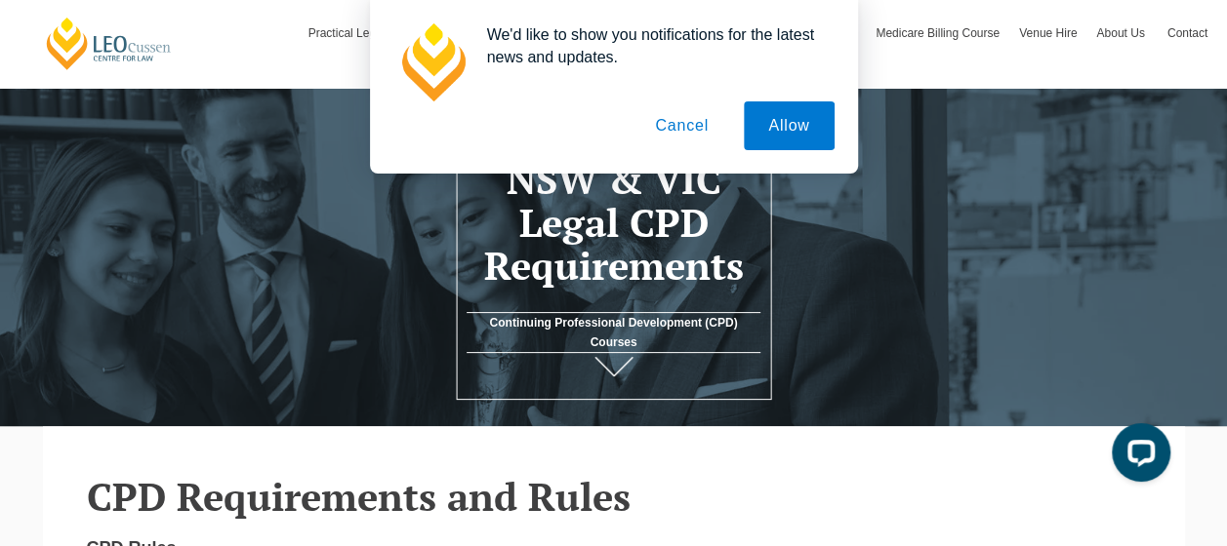
click at [687, 137] on button "Cancel" at bounding box center [681, 125] width 102 height 49
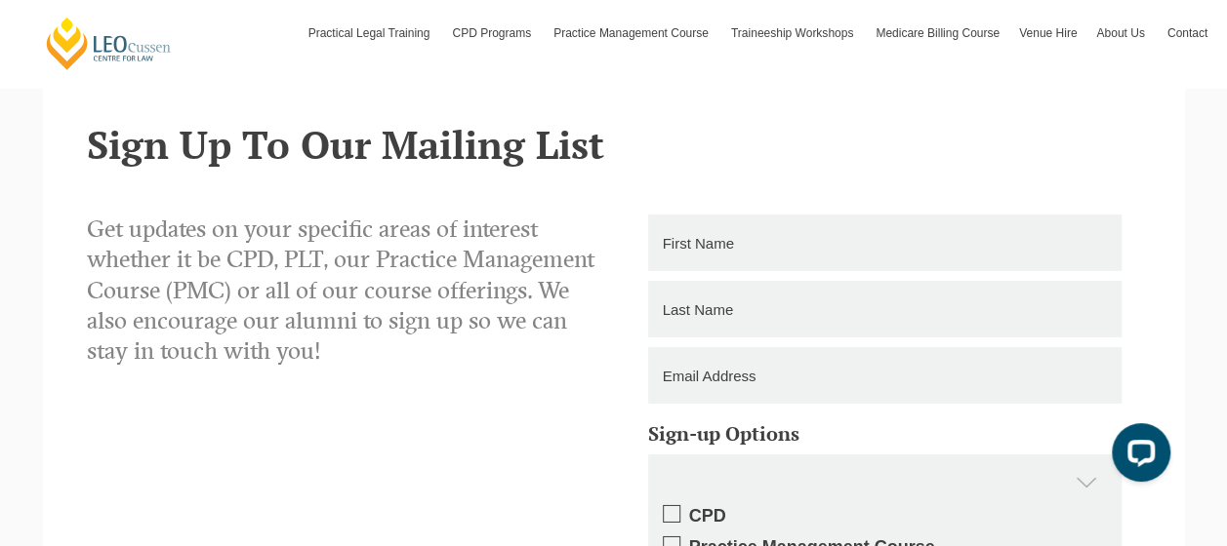
scroll to position [2934, 0]
click at [694, 214] on input "text" at bounding box center [884, 242] width 473 height 57
type input "Chris"
click at [673, 280] on input "text" at bounding box center [884, 308] width 473 height 57
type input "Chong"
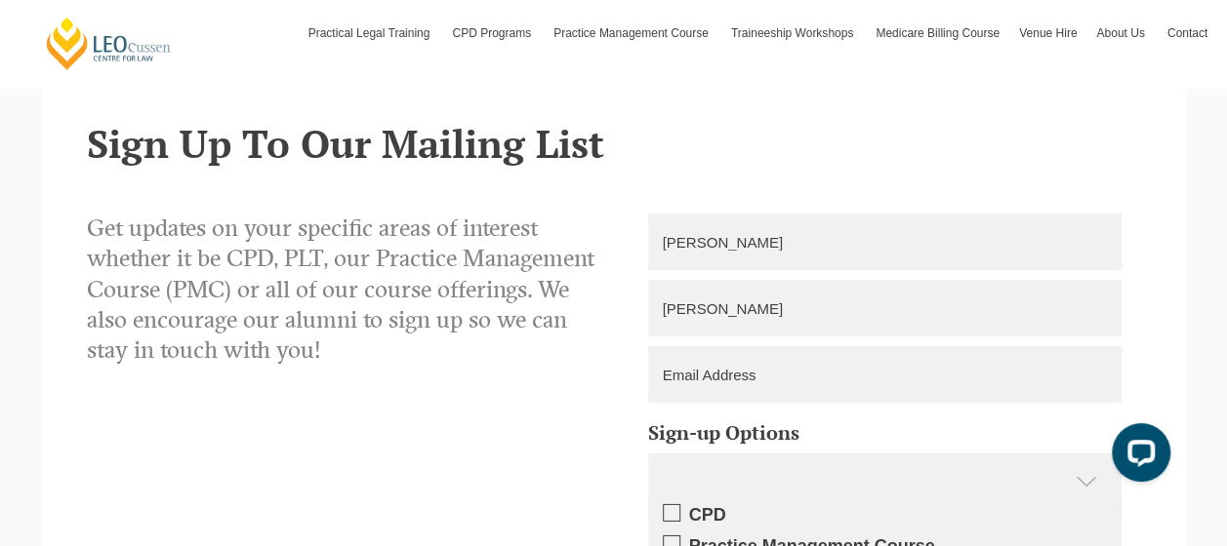
click at [683, 346] on input "email" at bounding box center [884, 374] width 473 height 57
type input "shze.lee.chong@hotmail.com"
type input "0426909122"
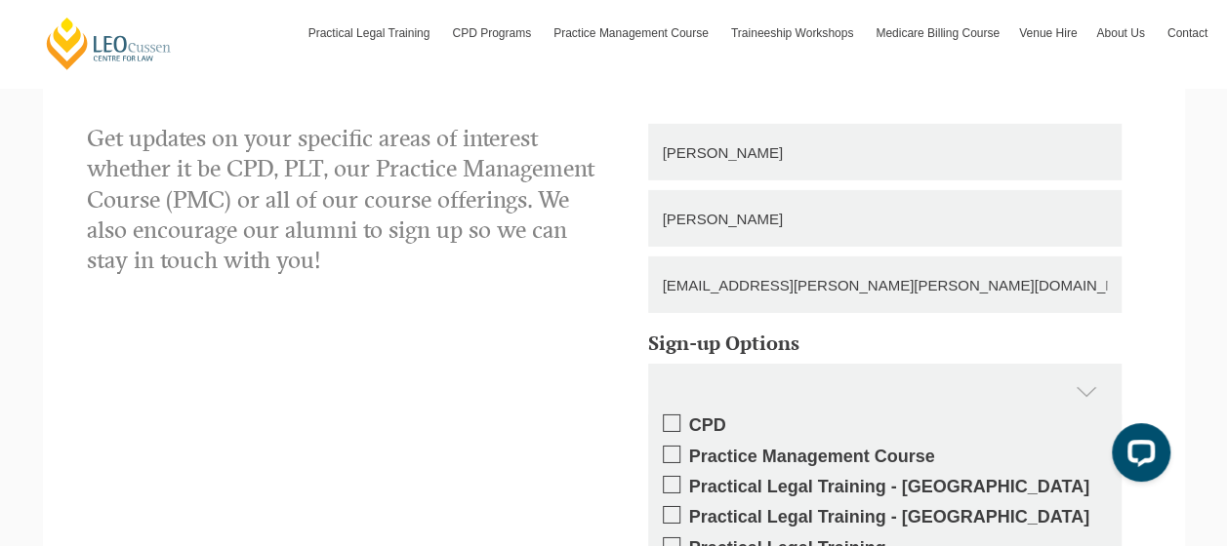
click at [681, 415] on label "CPD" at bounding box center [885, 426] width 444 height 22
click at [689, 419] on input "CPD" at bounding box center [689, 419] width 0 height 0
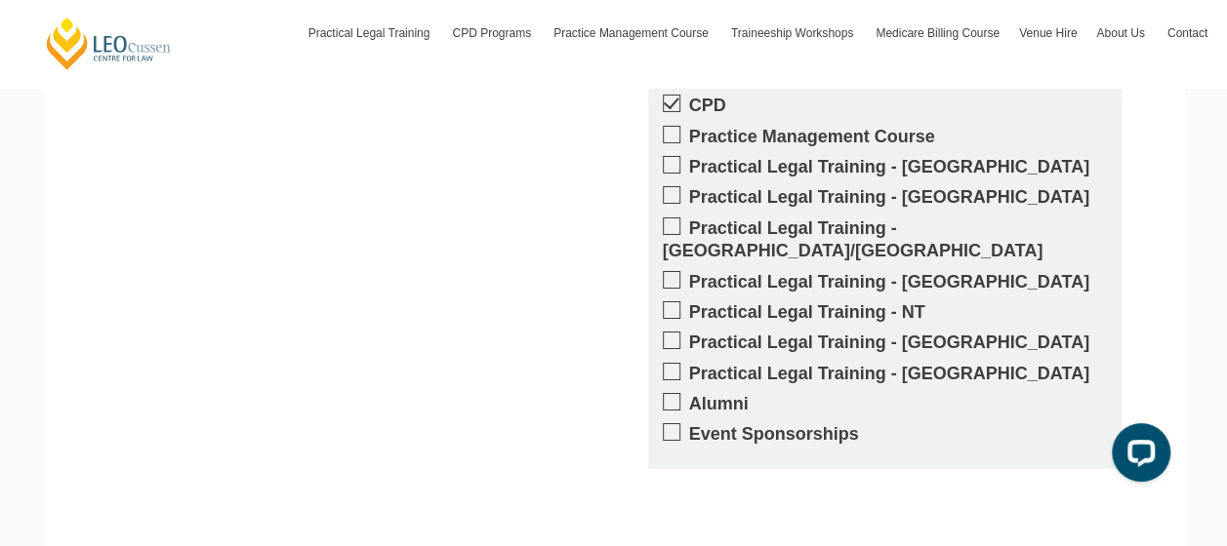
scroll to position [3347, 0]
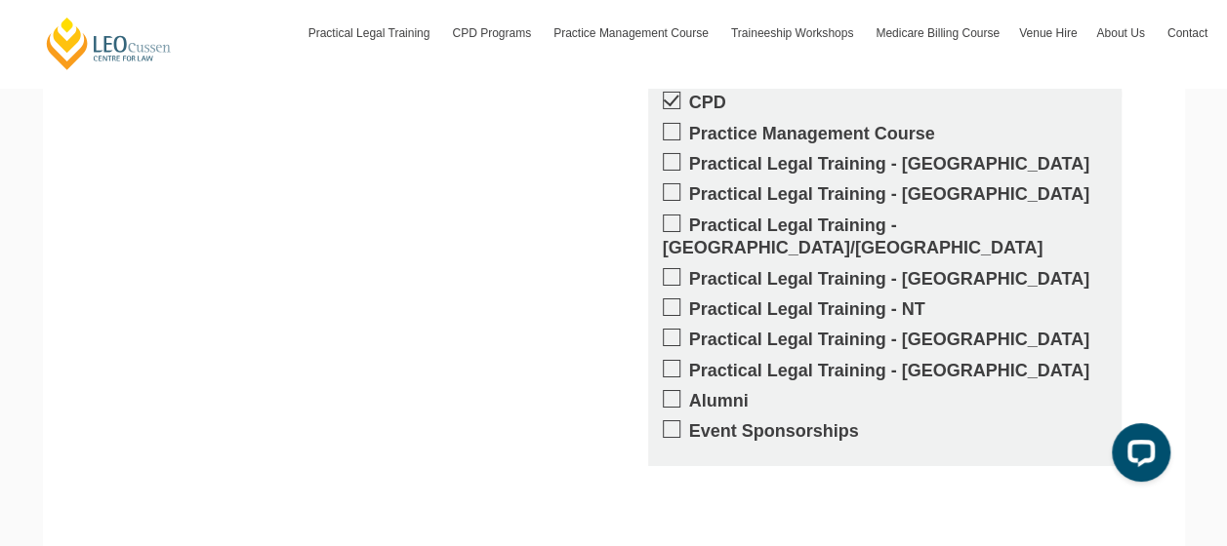
click at [675, 390] on label "Alumni" at bounding box center [885, 401] width 444 height 22
click at [689, 394] on input "Alumni" at bounding box center [689, 394] width 0 height 0
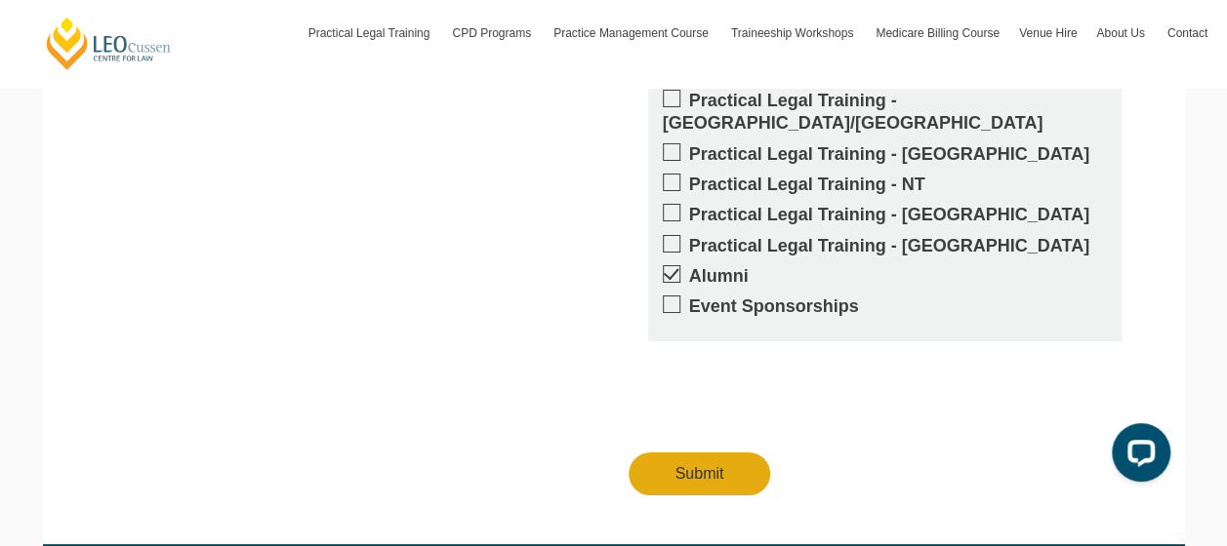
scroll to position [3486, 0]
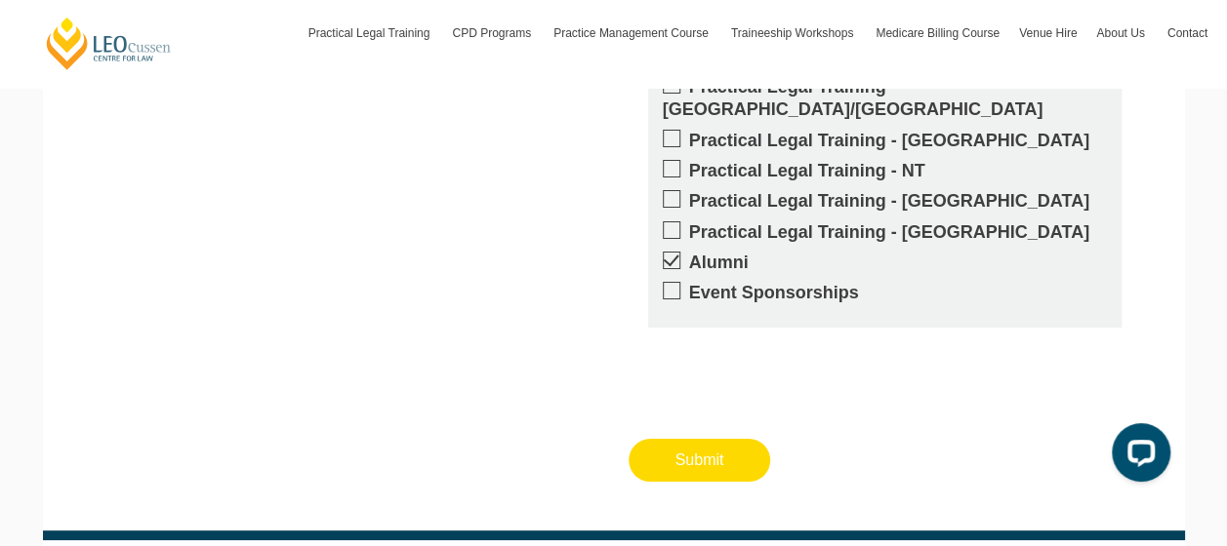
click at [701, 439] on input "Submit" at bounding box center [699, 460] width 142 height 43
type input "Submitting"
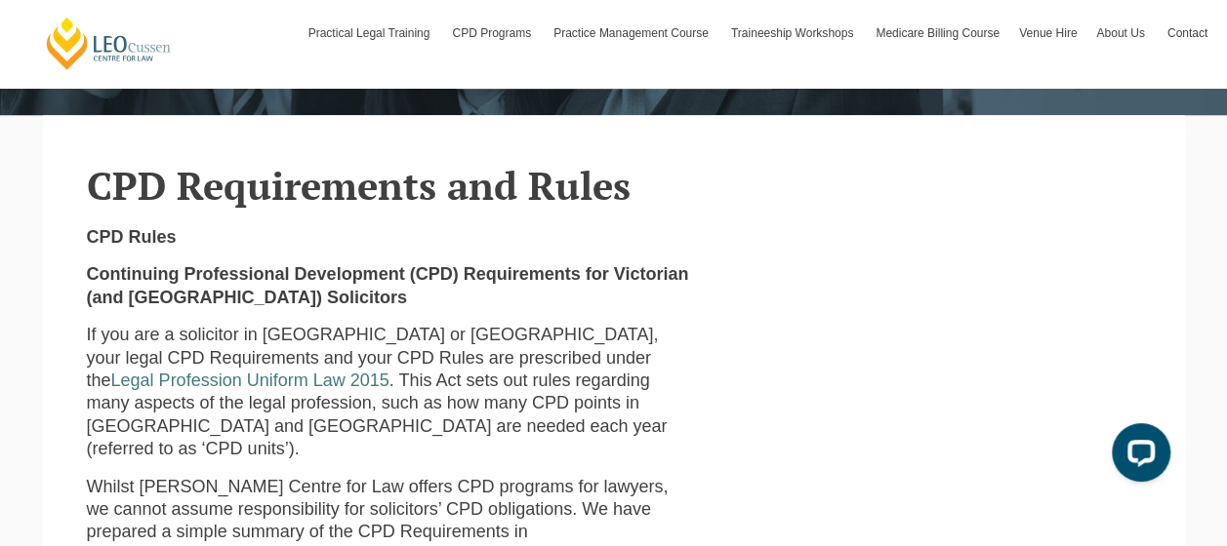
scroll to position [403, 0]
